Goal: Task Accomplishment & Management: Manage account settings

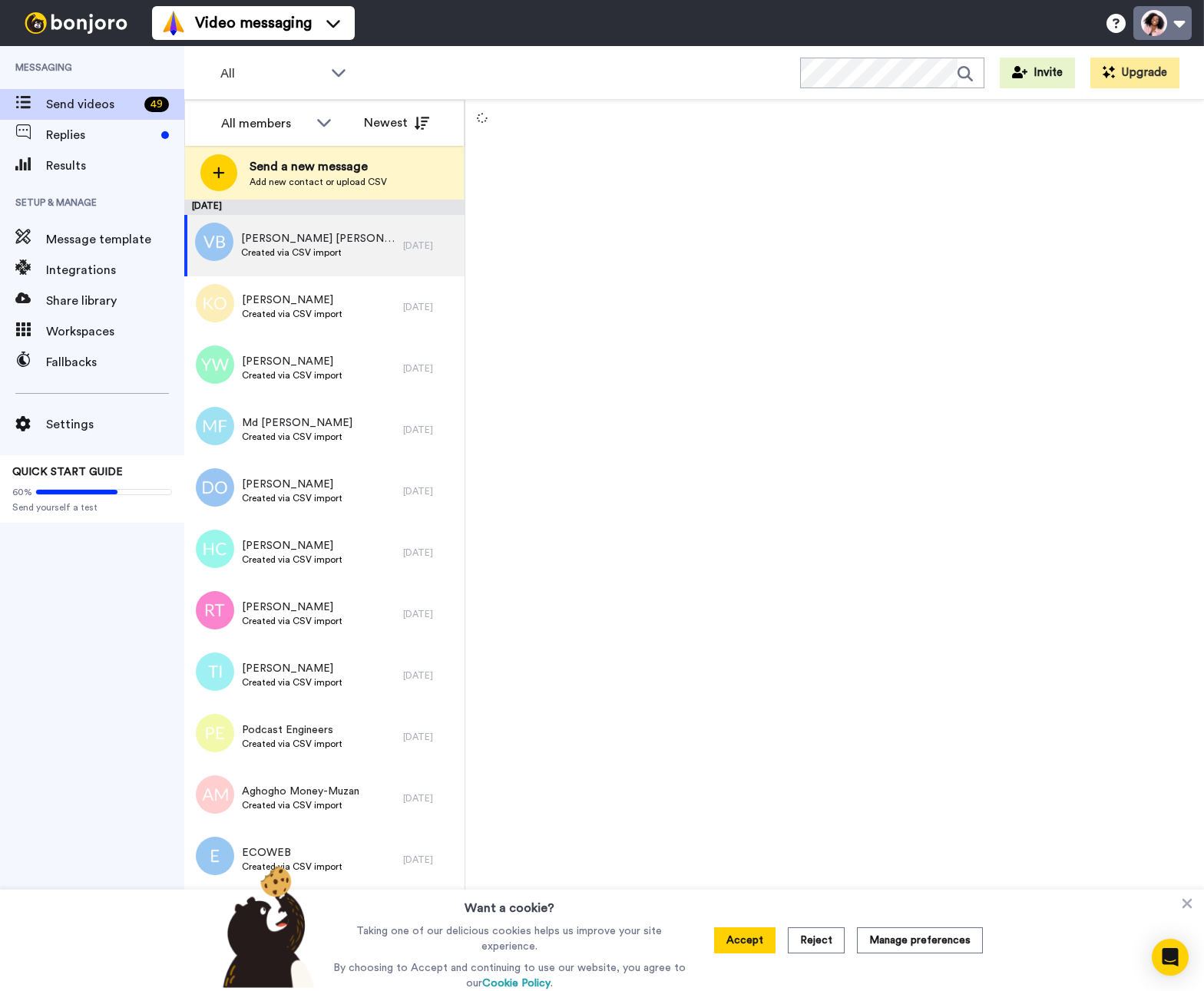
click at [1165, 29] on button at bounding box center [1162, 23] width 58 height 34
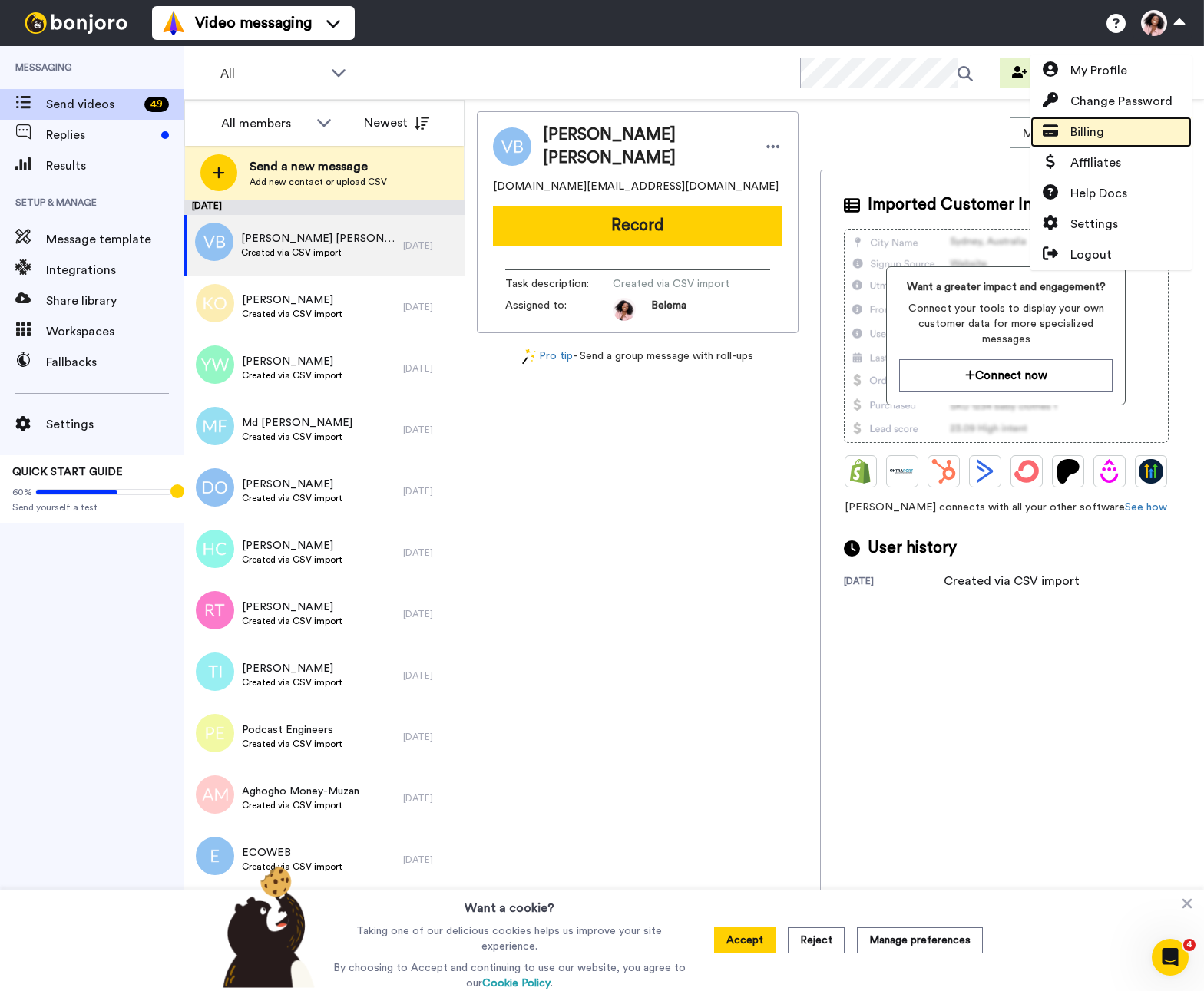
click at [1101, 132] on span "Billing" at bounding box center [1088, 132] width 34 height 19
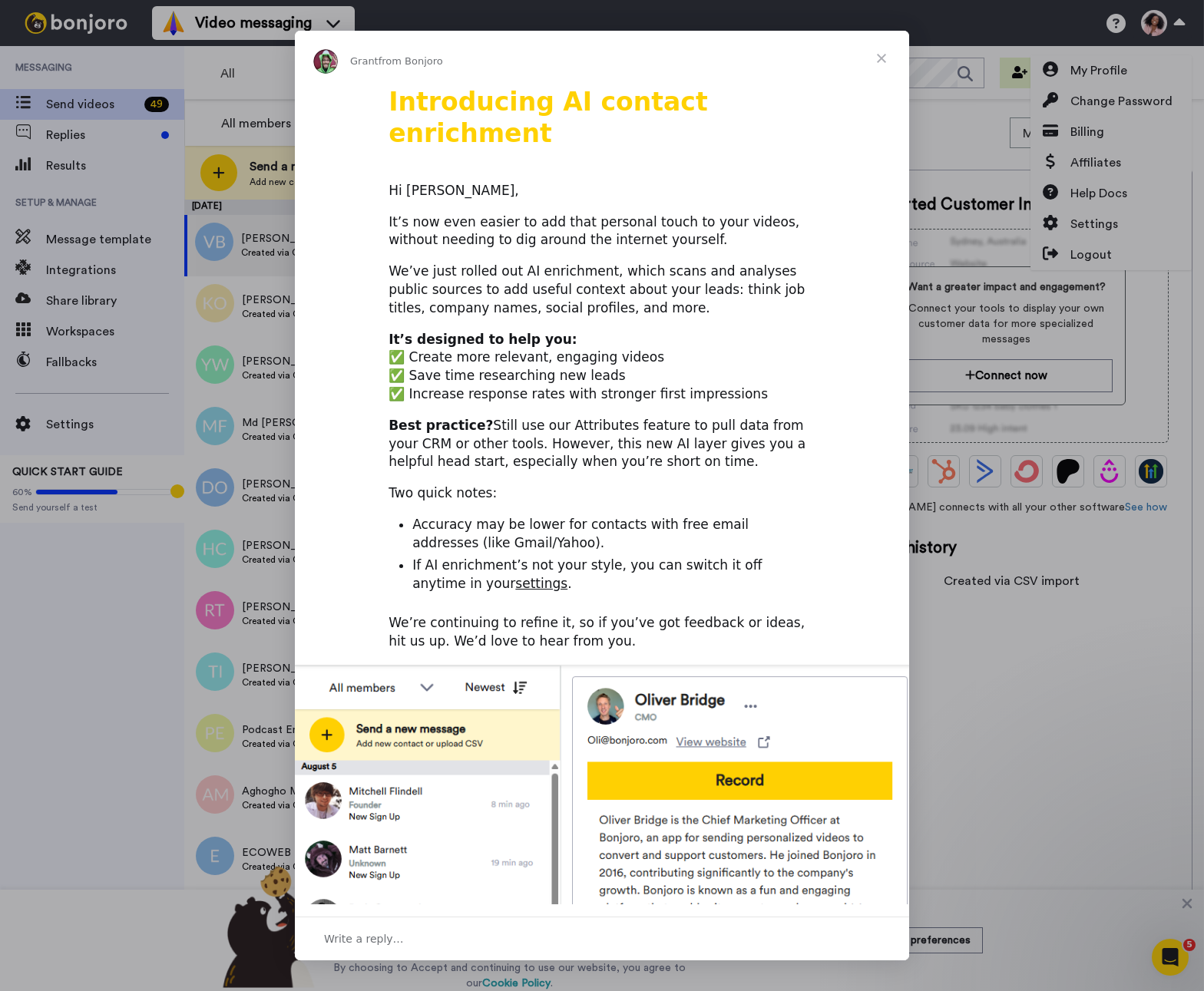
click at [881, 51] on span "Close" at bounding box center [882, 58] width 56 height 56
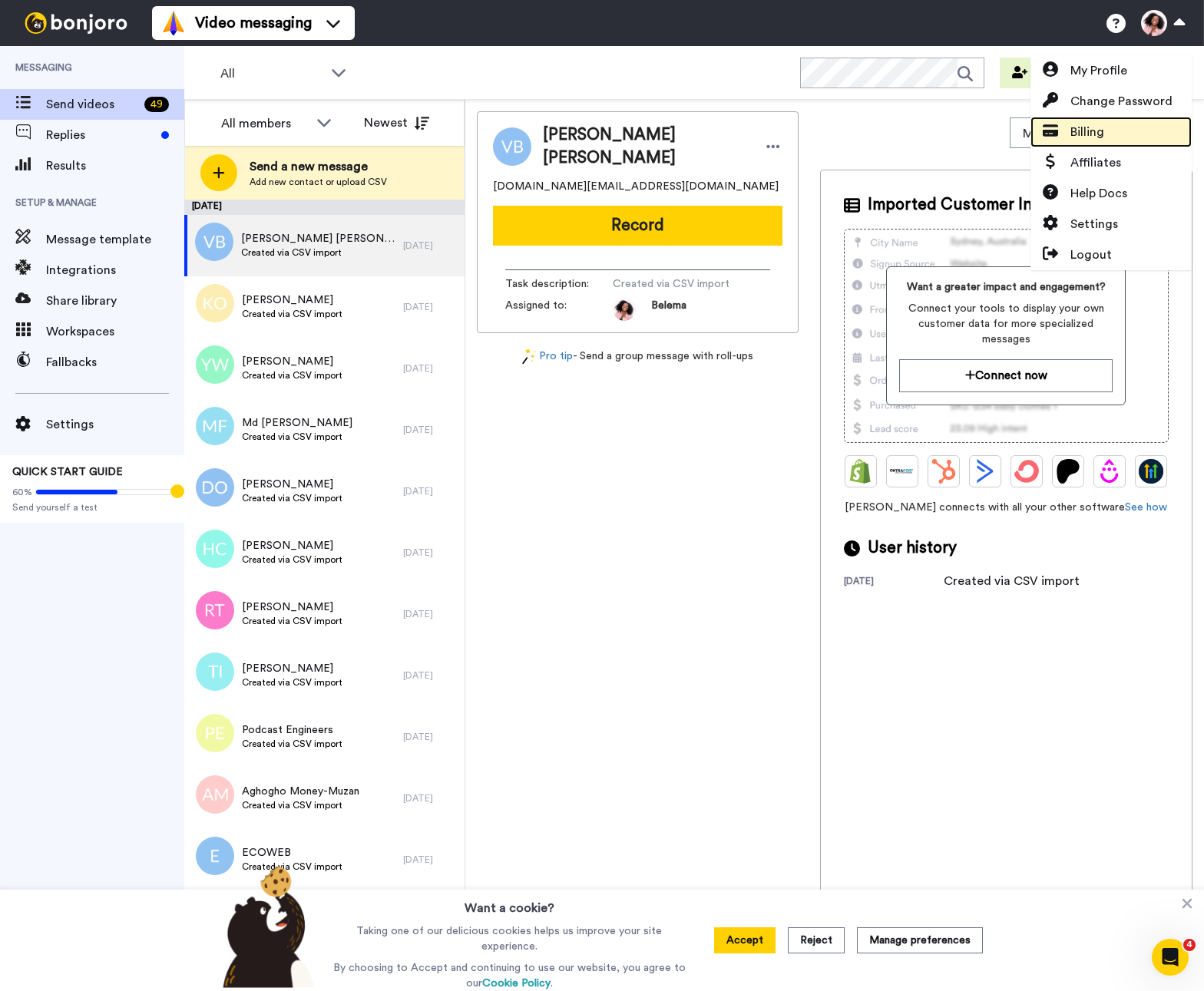
click at [1079, 128] on span "Billing" at bounding box center [1088, 132] width 34 height 19
click at [1071, 127] on span "Billing" at bounding box center [1088, 132] width 34 height 19
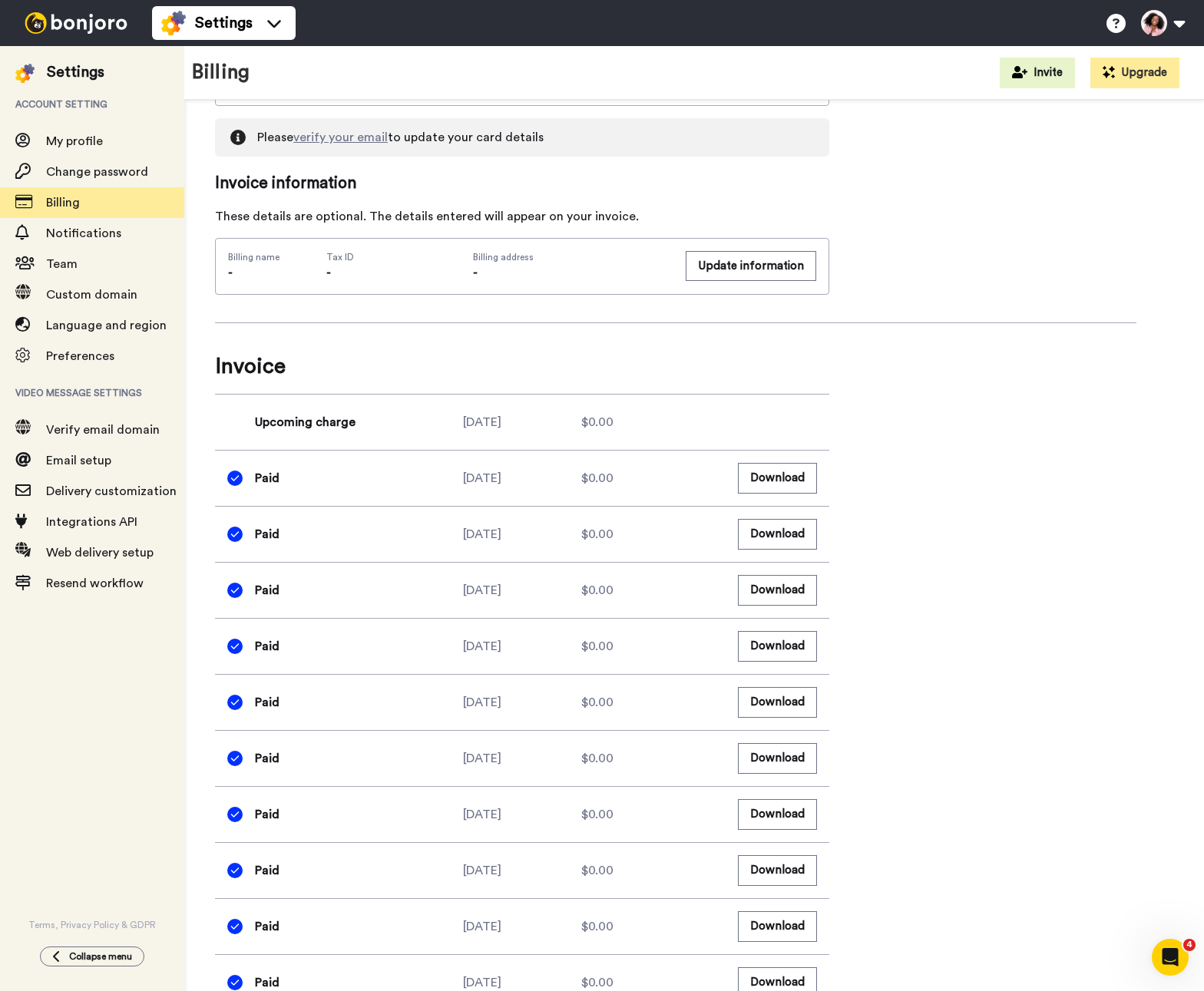
scroll to position [816, 0]
